Goal: Task Accomplishment & Management: Use online tool/utility

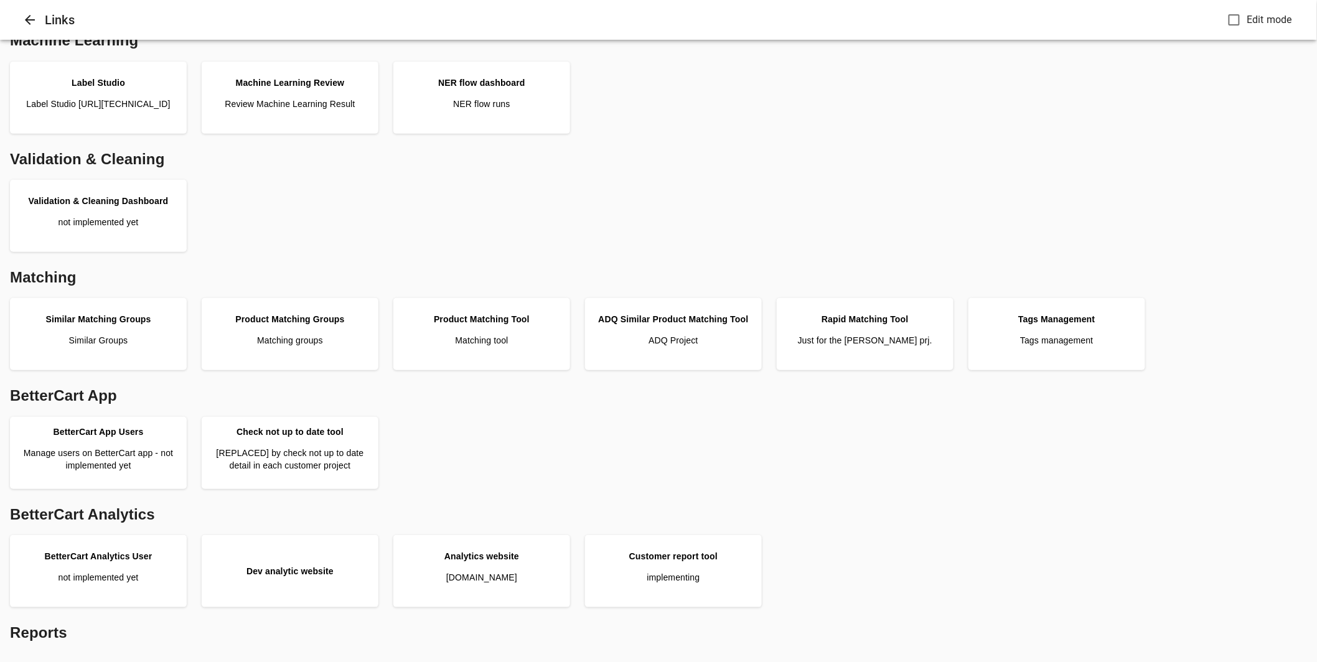
scroll to position [278, 0]
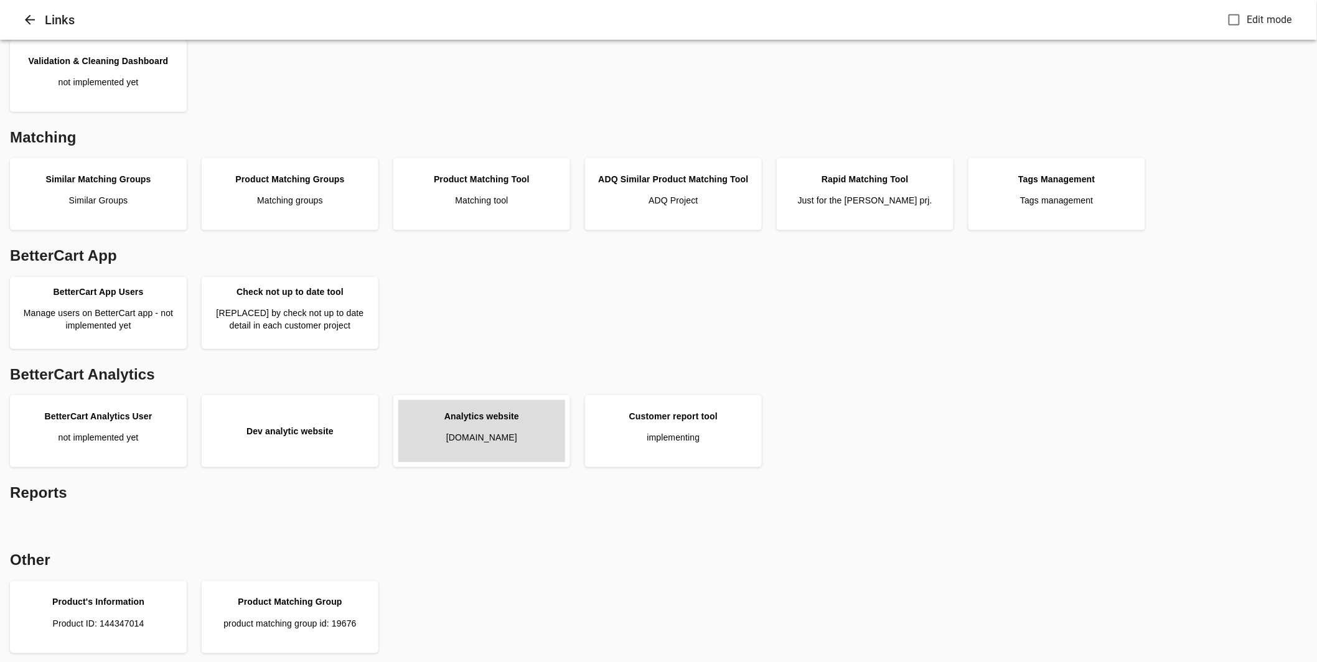
click at [436, 451] on link "Analytics website analytics.bettercart.ca" at bounding box center [481, 431] width 167 height 62
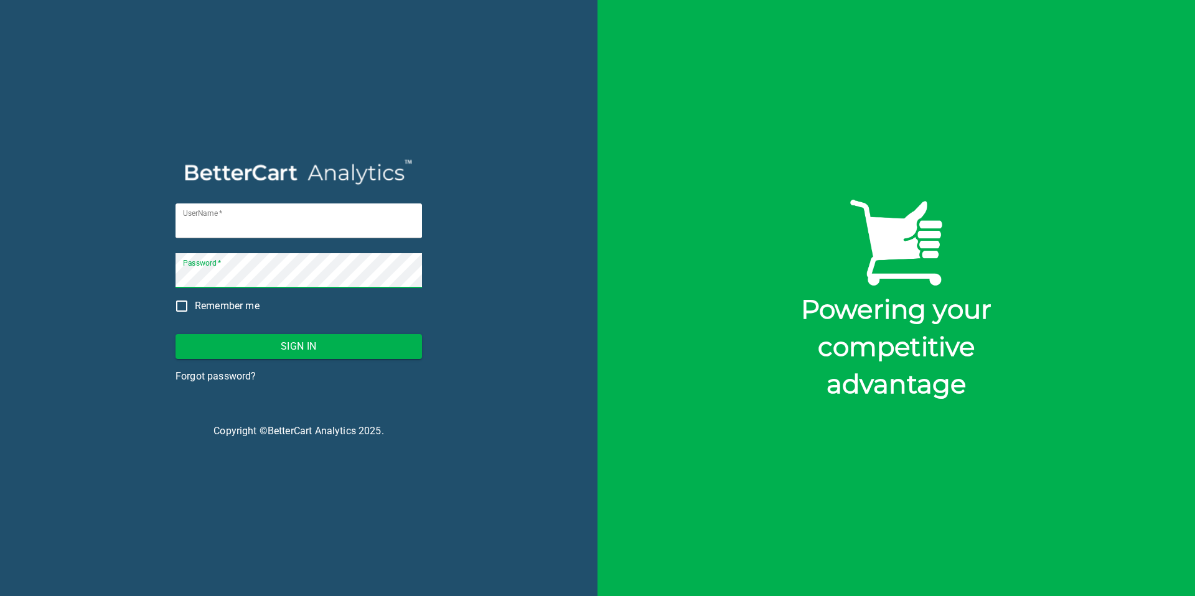
type input "[PERSON_NAME][EMAIL_ADDRESS][DOMAIN_NAME]"
click at [176, 303] on input "Remember me" at bounding box center [182, 306] width 26 height 26
checkbox input "true"
click at [228, 338] on span "Sign In" at bounding box center [299, 346] width 227 height 17
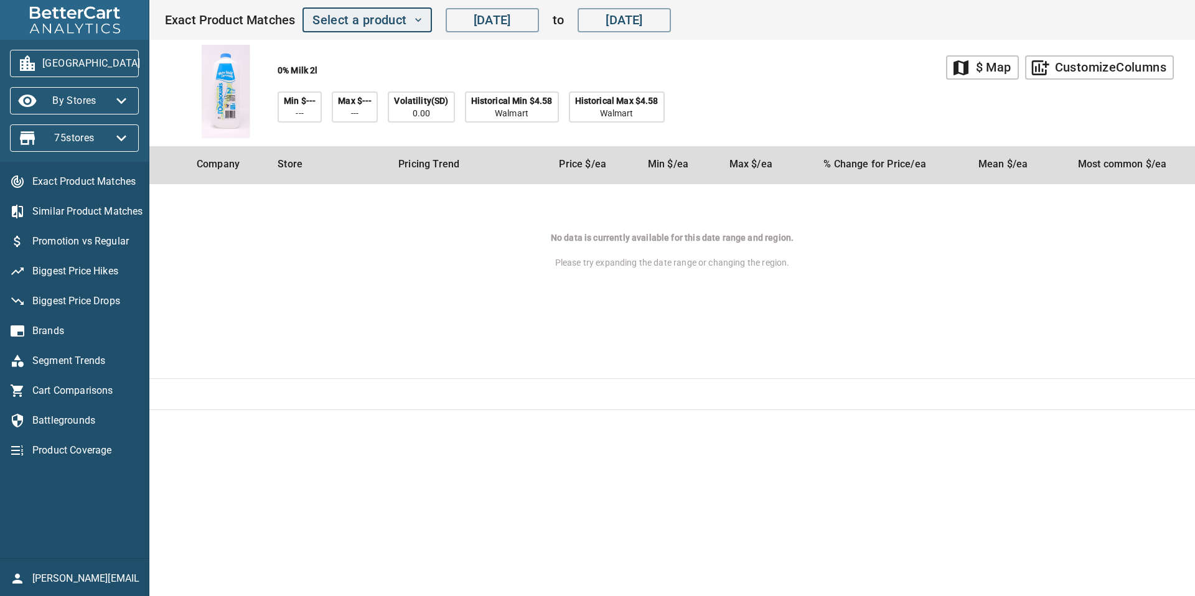
click at [411, 24] on span "Select a product" at bounding box center [367, 20] width 109 height 22
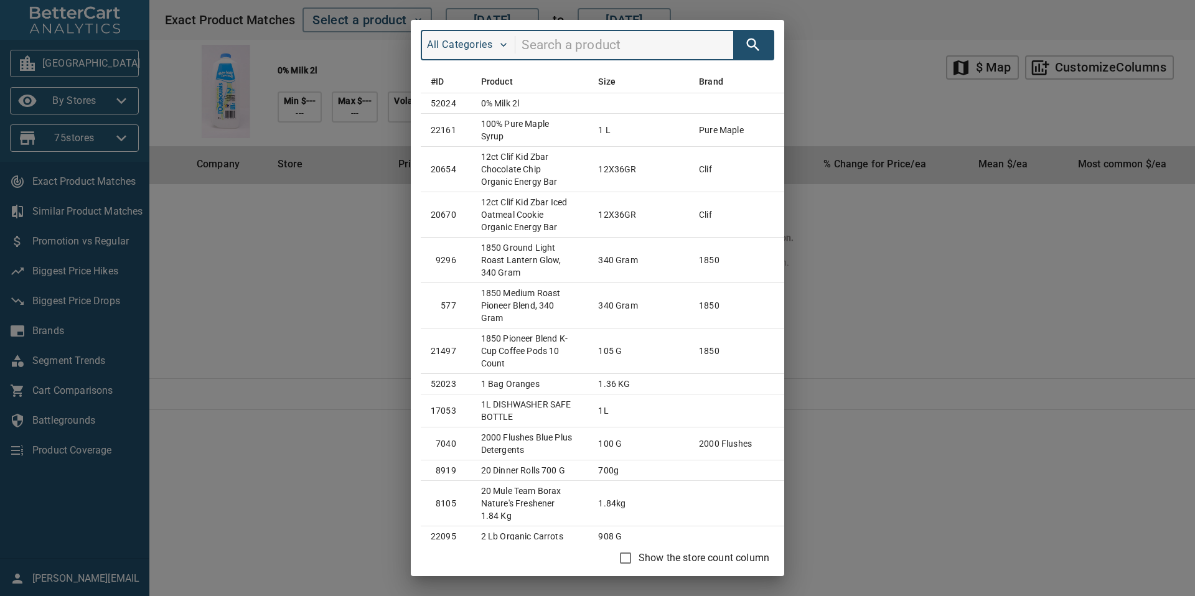
click at [594, 51] on input "search" at bounding box center [628, 46] width 212 height 24
type input "mid day"
